Goal: Task Accomplishment & Management: Use online tool/utility

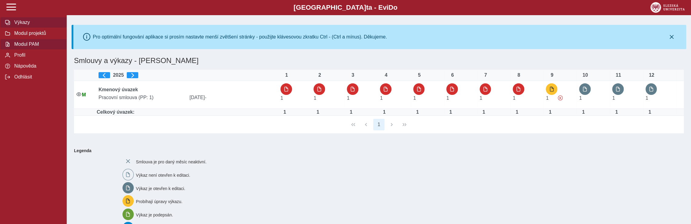
click at [42, 47] on span "Modul PAM" at bounding box center [36, 44] width 49 height 5
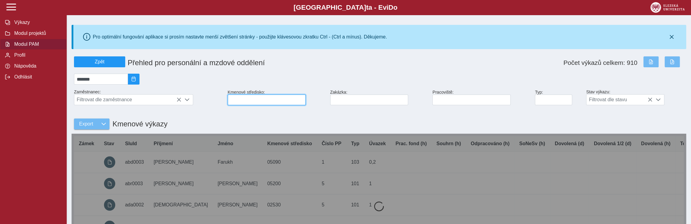
click at [247, 102] on input at bounding box center [267, 100] width 78 height 11
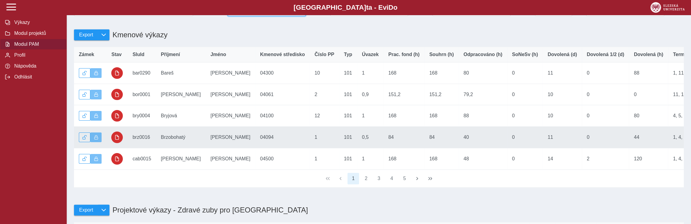
scroll to position [91, 0]
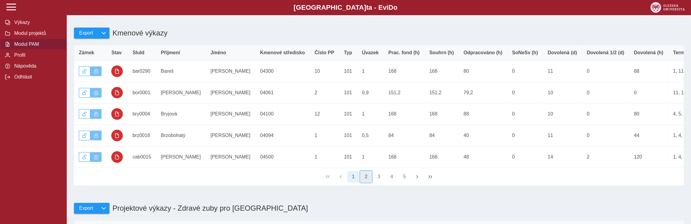
click at [370, 183] on button "2" at bounding box center [366, 177] width 12 height 12
click at [415, 179] on span "button" at bounding box center [417, 176] width 5 height 5
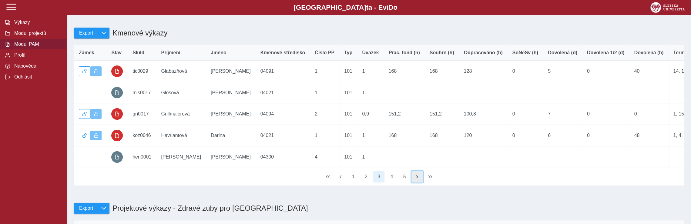
click at [415, 179] on span "button" at bounding box center [417, 176] width 5 height 5
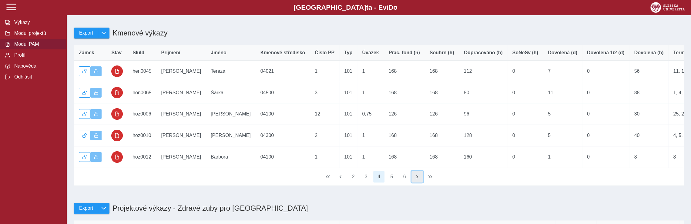
click at [415, 179] on span "button" at bounding box center [417, 176] width 5 height 5
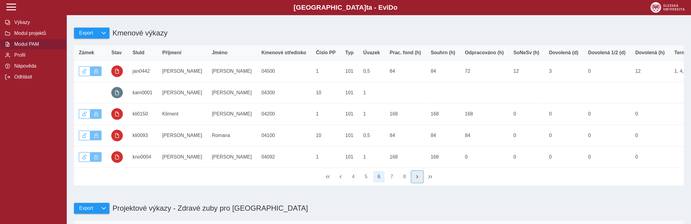
click at [415, 179] on span "button" at bounding box center [417, 176] width 5 height 5
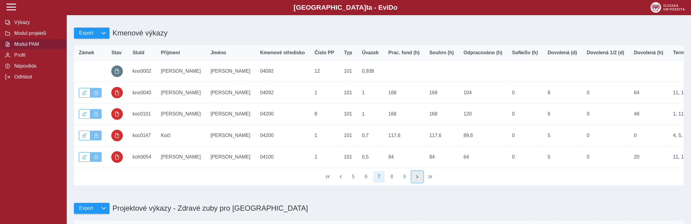
click at [415, 179] on span "button" at bounding box center [417, 176] width 5 height 5
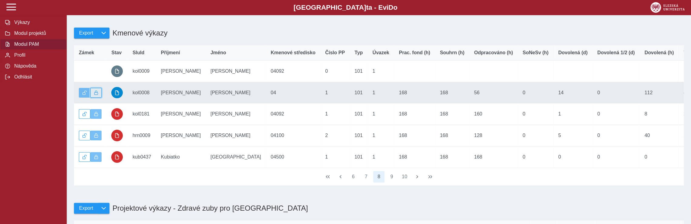
click at [96, 95] on span "button" at bounding box center [96, 93] width 4 height 4
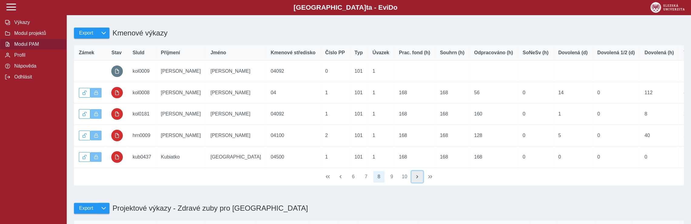
click at [417, 179] on span "button" at bounding box center [417, 176] width 5 height 5
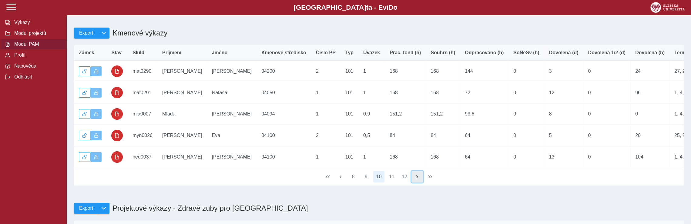
click at [417, 179] on span "button" at bounding box center [417, 176] width 5 height 5
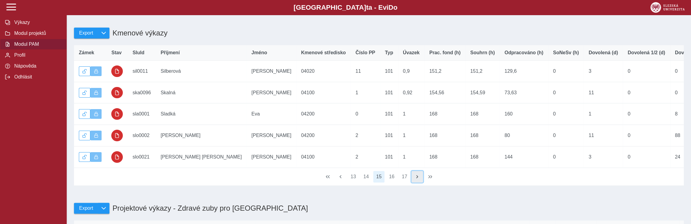
click at [417, 179] on span "button" at bounding box center [417, 176] width 5 height 5
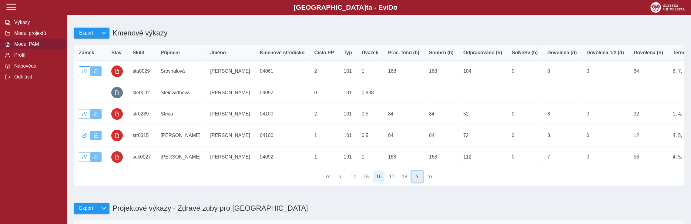
click at [417, 179] on span "button" at bounding box center [417, 176] width 5 height 5
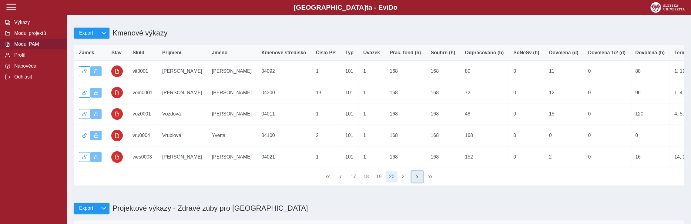
click at [417, 179] on span "button" at bounding box center [417, 176] width 5 height 5
click at [417, 184] on div "17 18 19 20 21" at bounding box center [379, 177] width 610 height 18
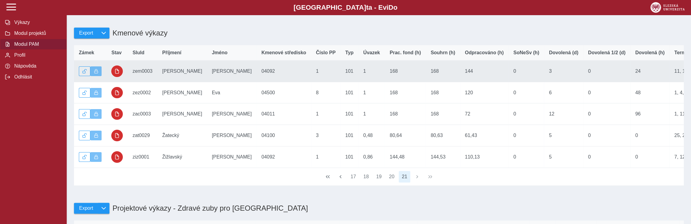
scroll to position [0, 0]
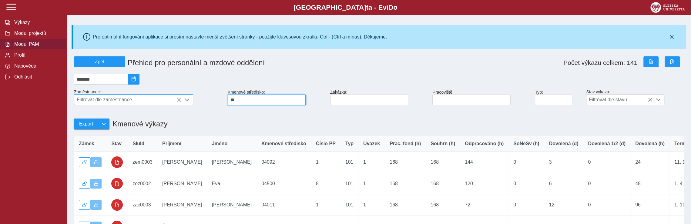
drag, startPoint x: 250, startPoint y: 104, endPoint x: 187, endPoint y: 95, distance: 63.4
click at [186, 103] on div "Zpět Přehled pro personální a mzdové oddělení Počet výkazů celkem: 141 ******* …" at bounding box center [379, 166] width 615 height 225
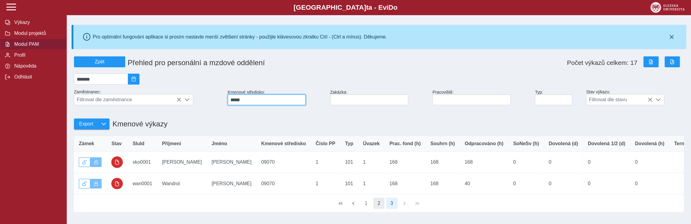
type input "*****"
click at [380, 209] on button "2" at bounding box center [380, 204] width 12 height 12
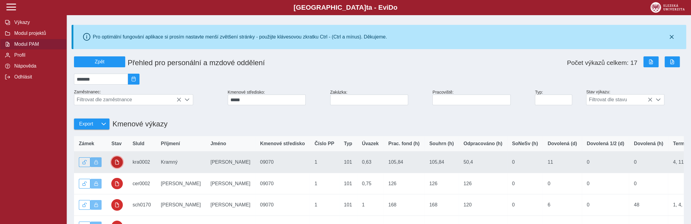
click at [119, 165] on span "button" at bounding box center [117, 162] width 5 height 5
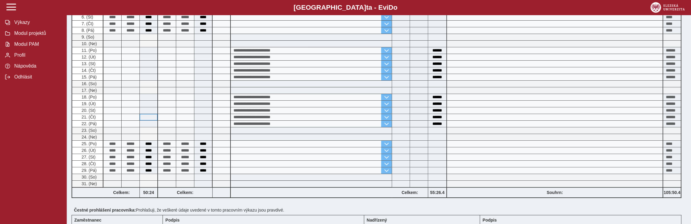
scroll to position [203, 0]
